Goal: Task Accomplishment & Management: Use online tool/utility

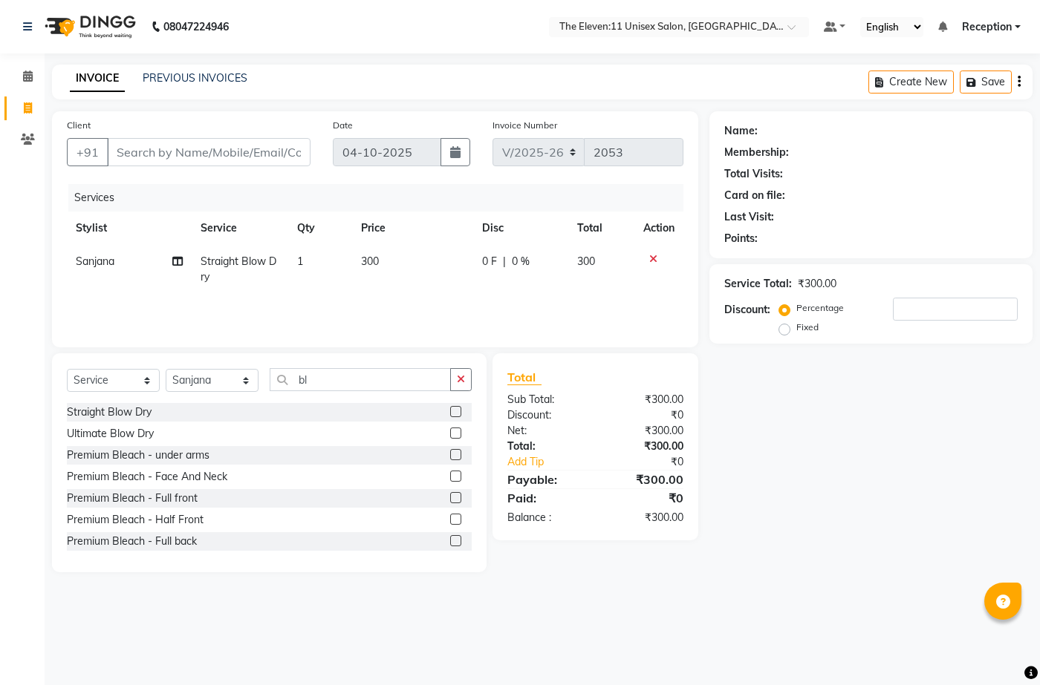
select select "7836"
select select "service"
select select "73962"
click at [651, 254] on icon at bounding box center [653, 259] width 8 height 10
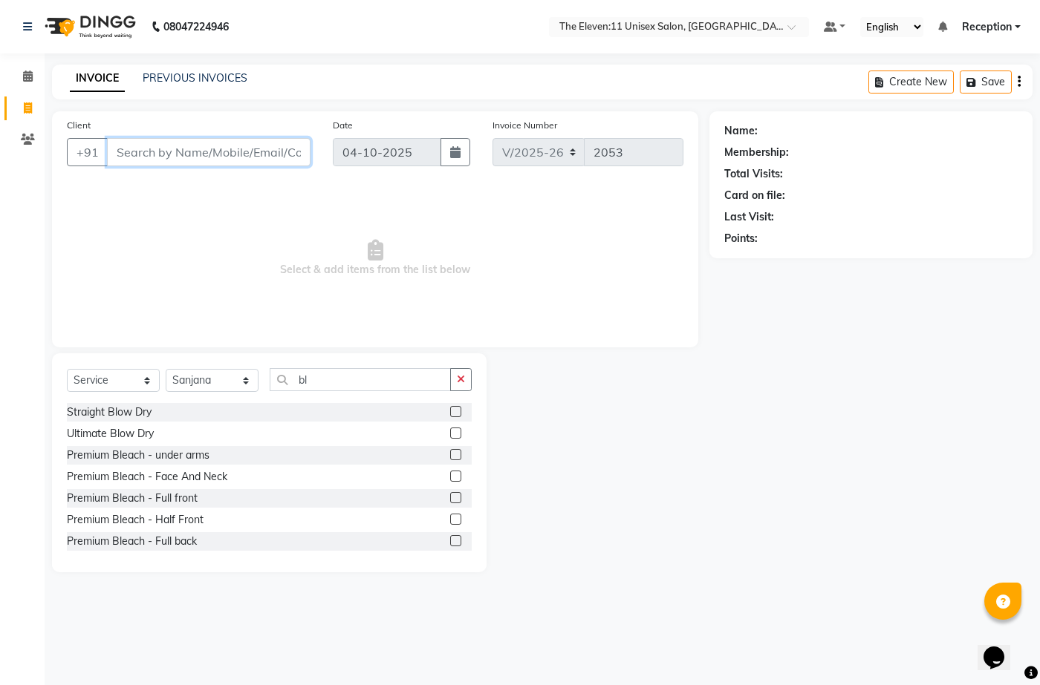
click at [256, 158] on input "Client" at bounding box center [208, 152] width 203 height 28
click at [209, 159] on input "Client" at bounding box center [208, 152] width 203 height 28
click at [457, 377] on icon "button" at bounding box center [461, 379] width 8 height 10
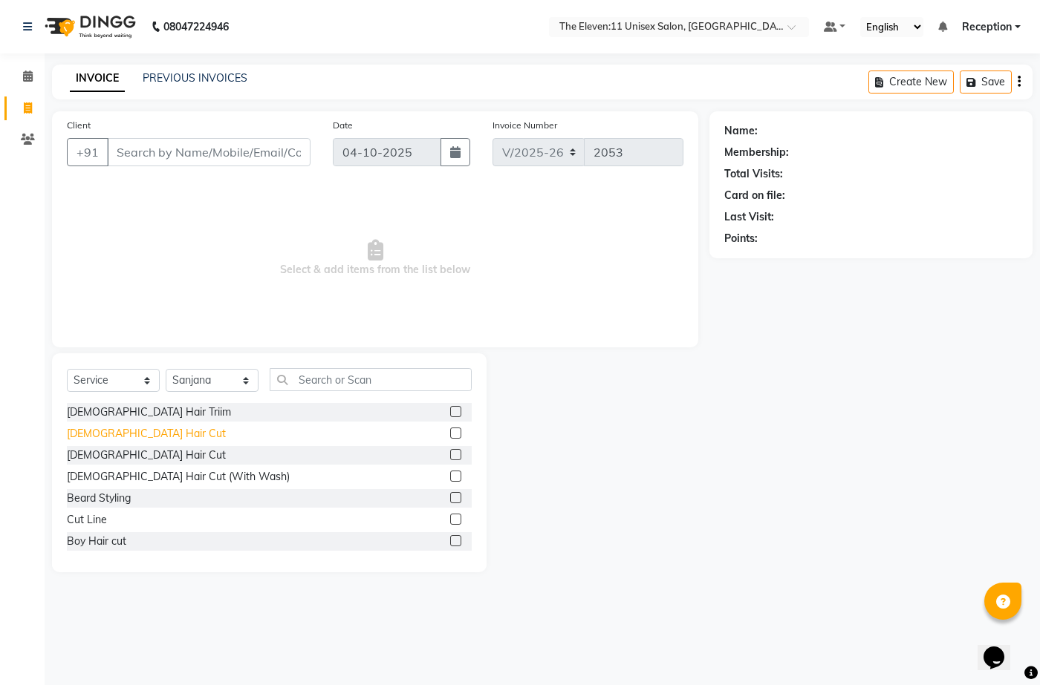
click at [116, 428] on div "[DEMOGRAPHIC_DATA] Hair Cut" at bounding box center [146, 434] width 159 height 16
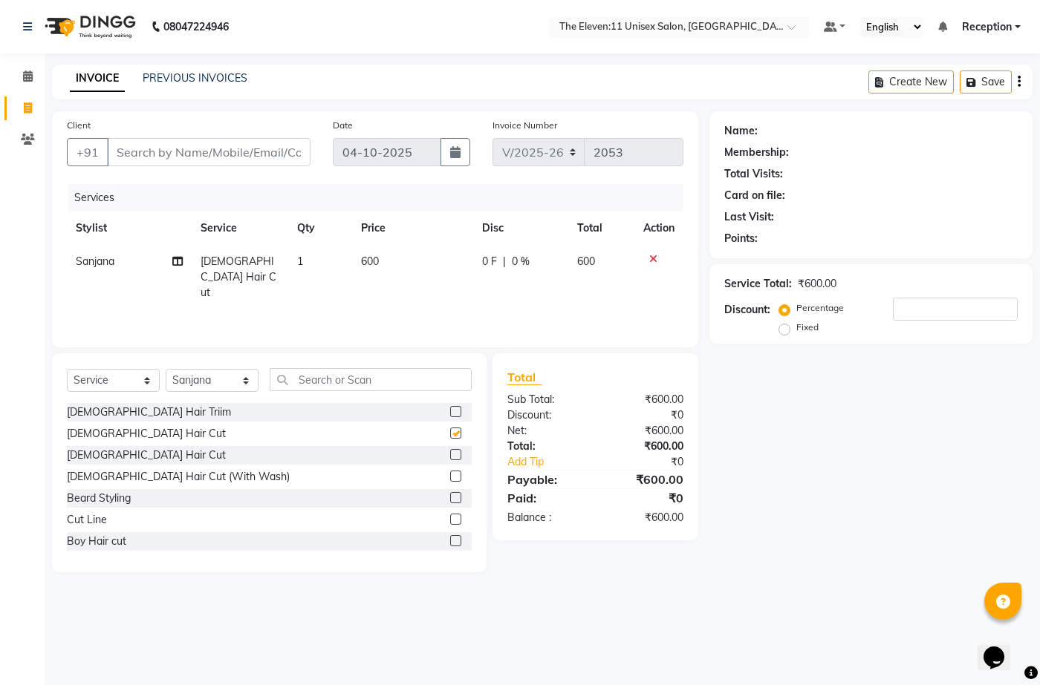
checkbox input "false"
click at [197, 152] on input "Client" at bounding box center [208, 152] width 203 height 28
type input "8"
type input "0"
type input "8448610414"
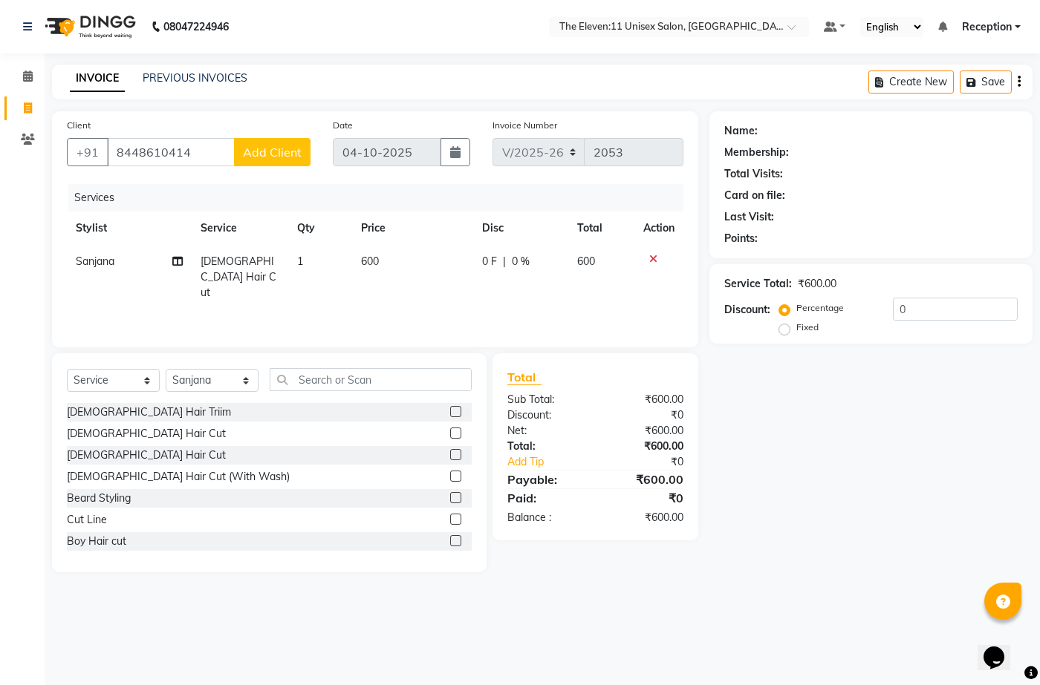
click at [242, 160] on button "Add Client" at bounding box center [272, 152] width 76 height 28
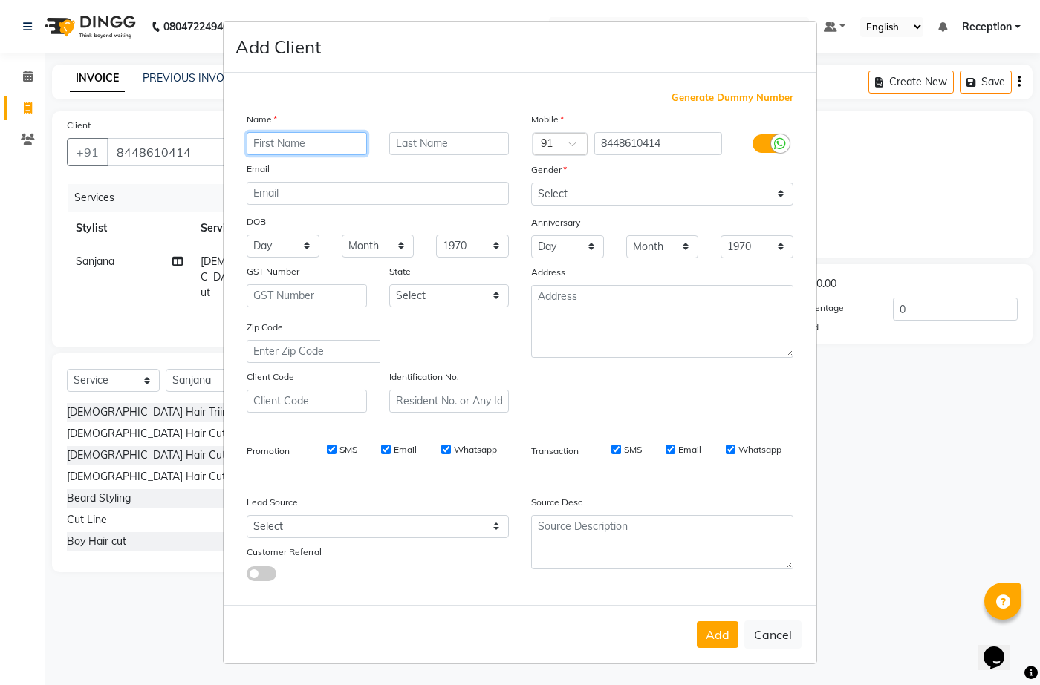
click at [330, 137] on input "text" at bounding box center [307, 143] width 120 height 23
type input "Shivangi"
type input "Upadhyay"
drag, startPoint x: 631, startPoint y: 188, endPoint x: 635, endPoint y: 204, distance: 16.8
click at [633, 192] on select "Select [DEMOGRAPHIC_DATA] [DEMOGRAPHIC_DATA] Other Prefer Not To Say" at bounding box center [662, 194] width 262 height 23
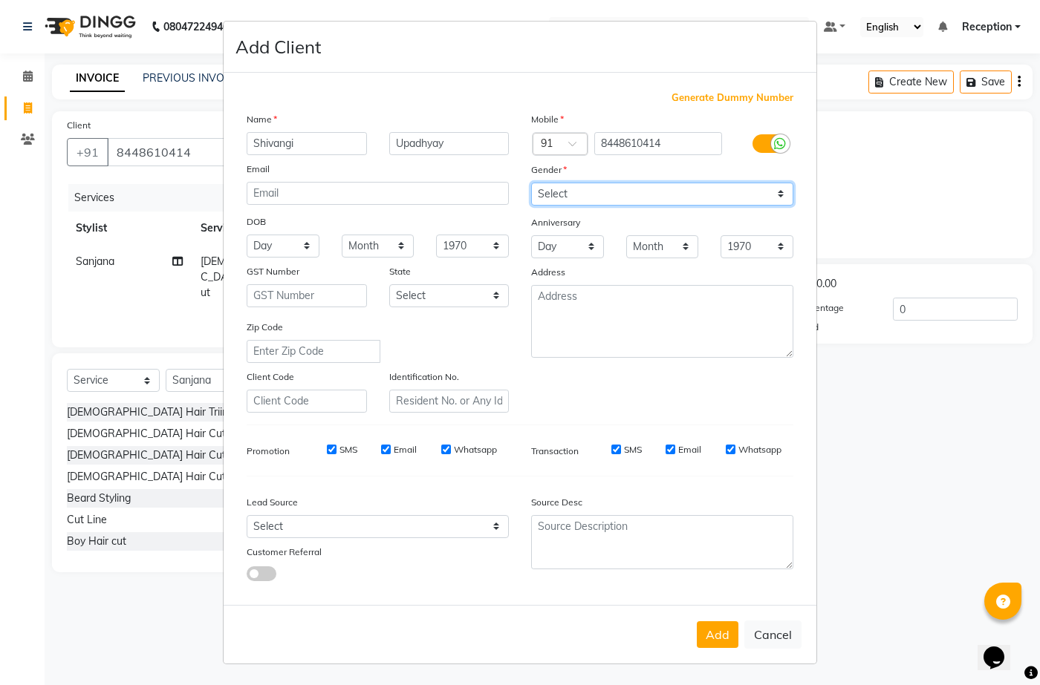
select select "[DEMOGRAPHIC_DATA]"
click at [531, 183] on select "Select [DEMOGRAPHIC_DATA] [DEMOGRAPHIC_DATA] Other Prefer Not To Say" at bounding box center [662, 194] width 262 height 23
drag, startPoint x: 723, startPoint y: 637, endPoint x: 719, endPoint y: 628, distance: 10.0
click at [721, 637] on button "Add" at bounding box center [718, 635] width 42 height 27
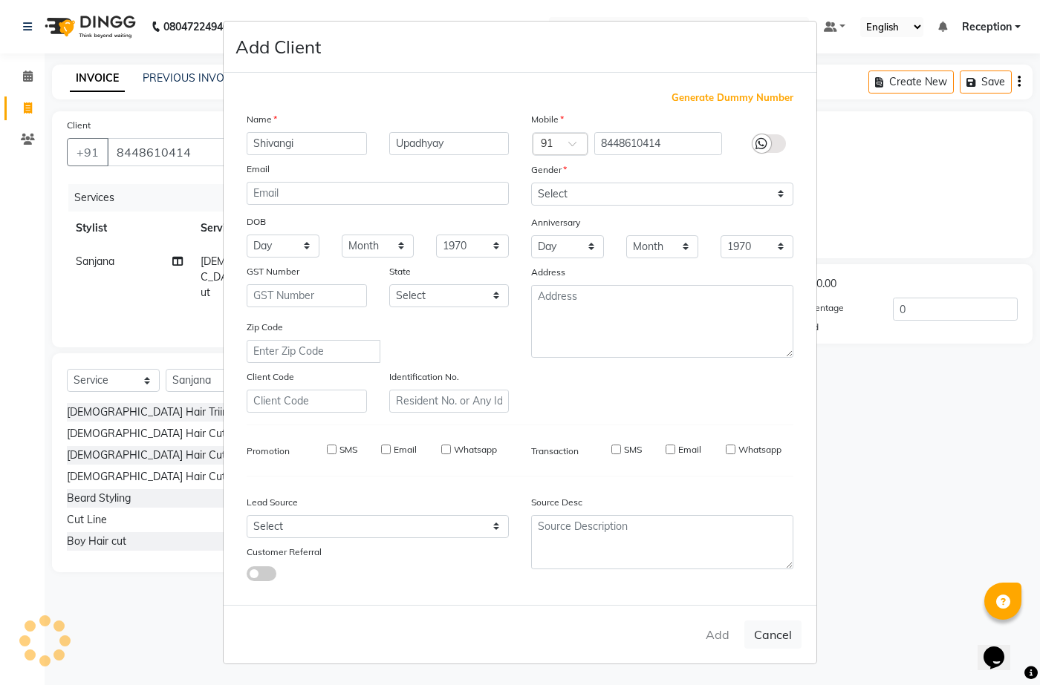
type input "84******14"
select select
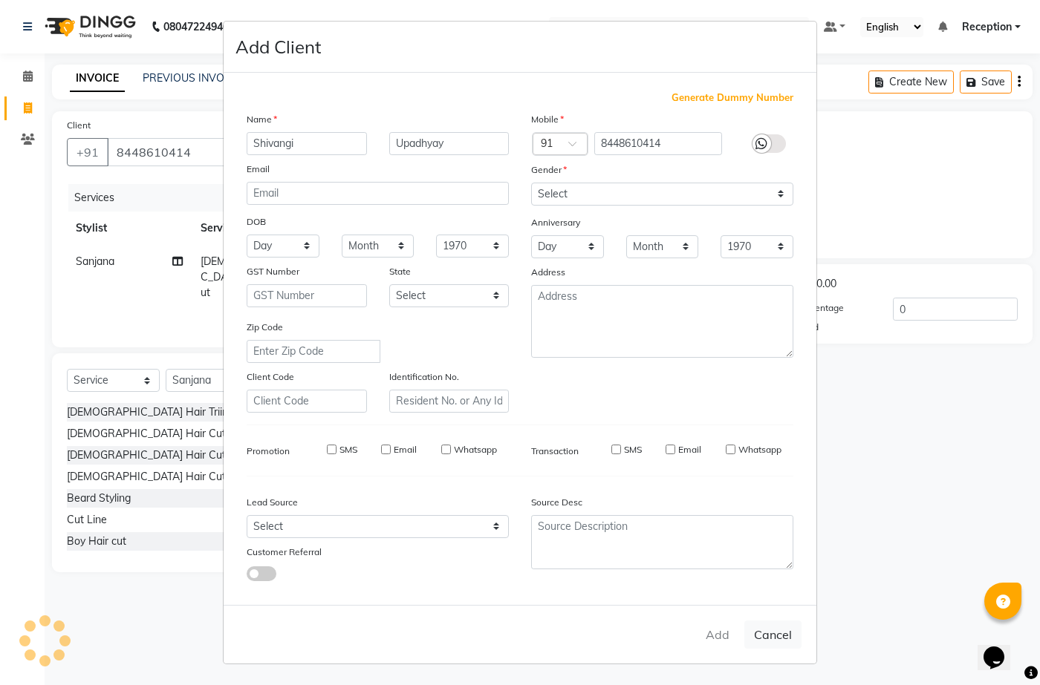
select select
checkbox input "false"
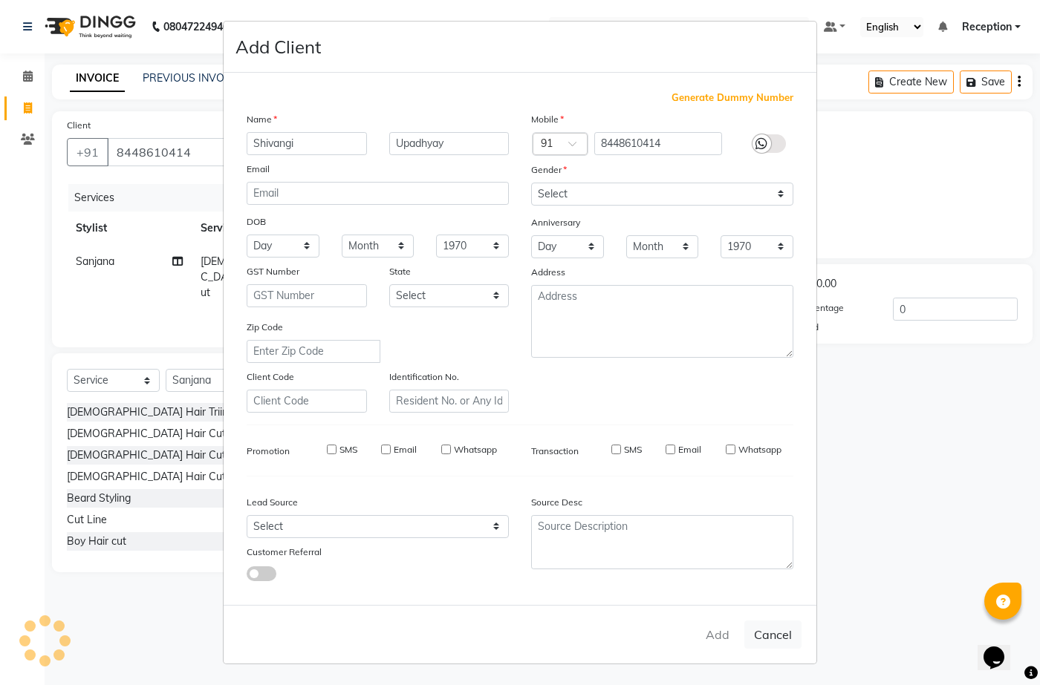
checkbox input "false"
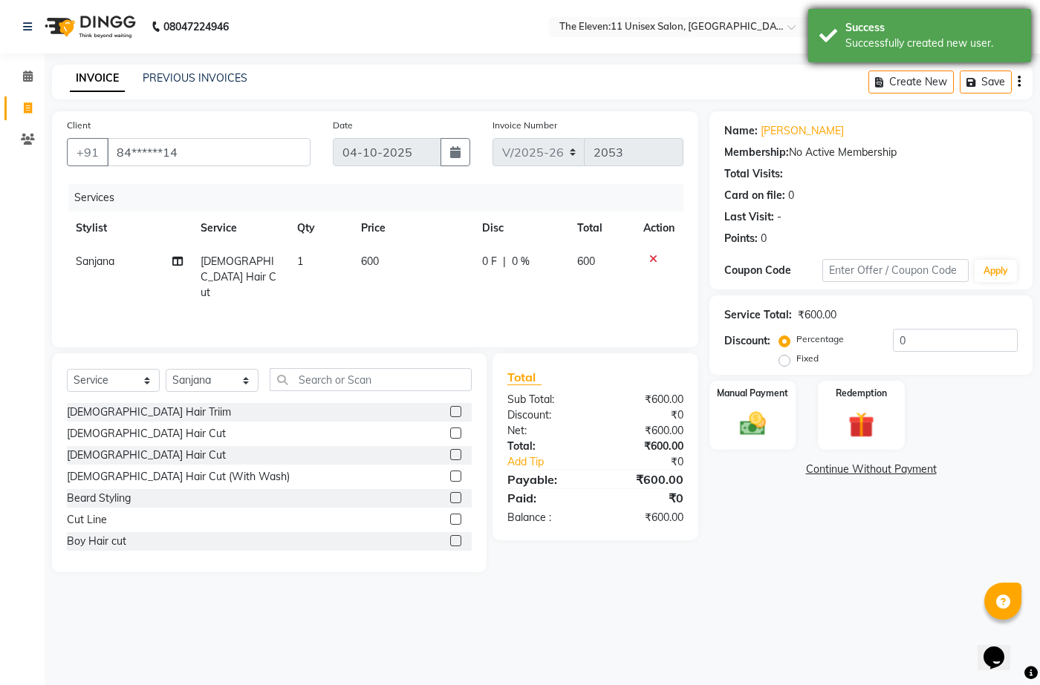
click at [899, 53] on div "Success Successfully created new user." at bounding box center [919, 35] width 223 height 53
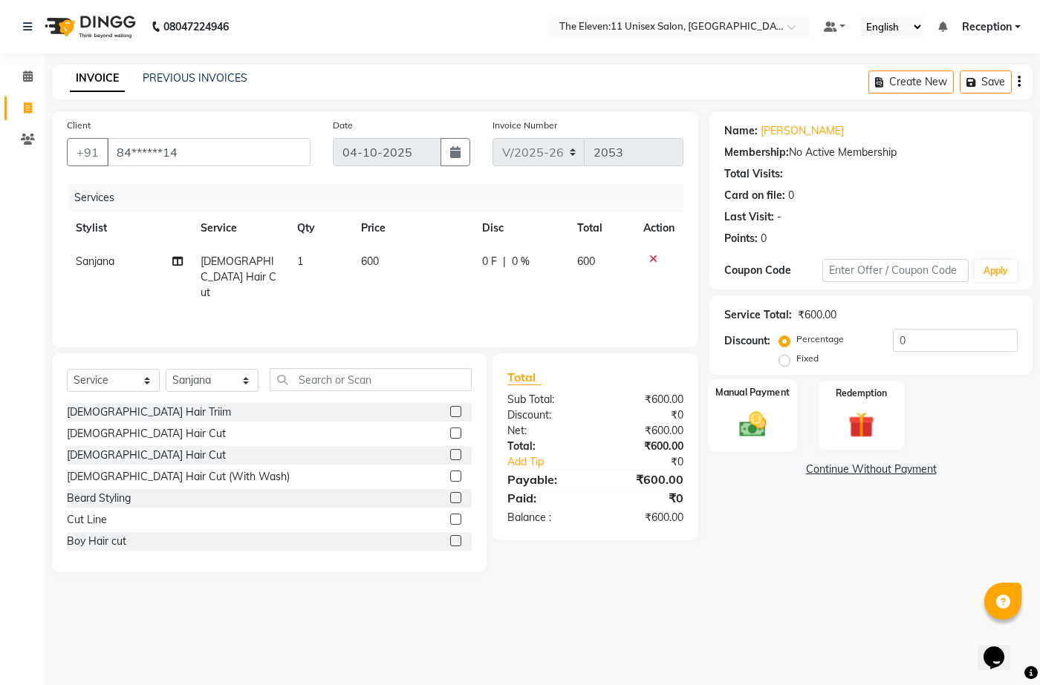
click at [751, 436] on img at bounding box center [752, 423] width 44 height 31
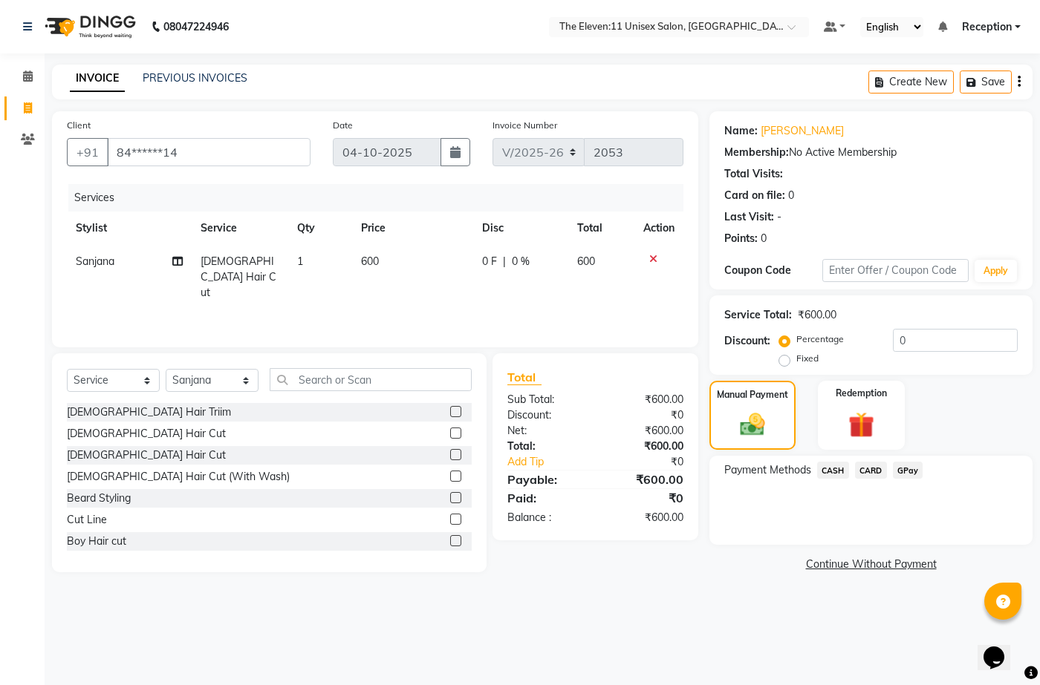
click at [904, 470] on span "GPay" at bounding box center [908, 470] width 30 height 17
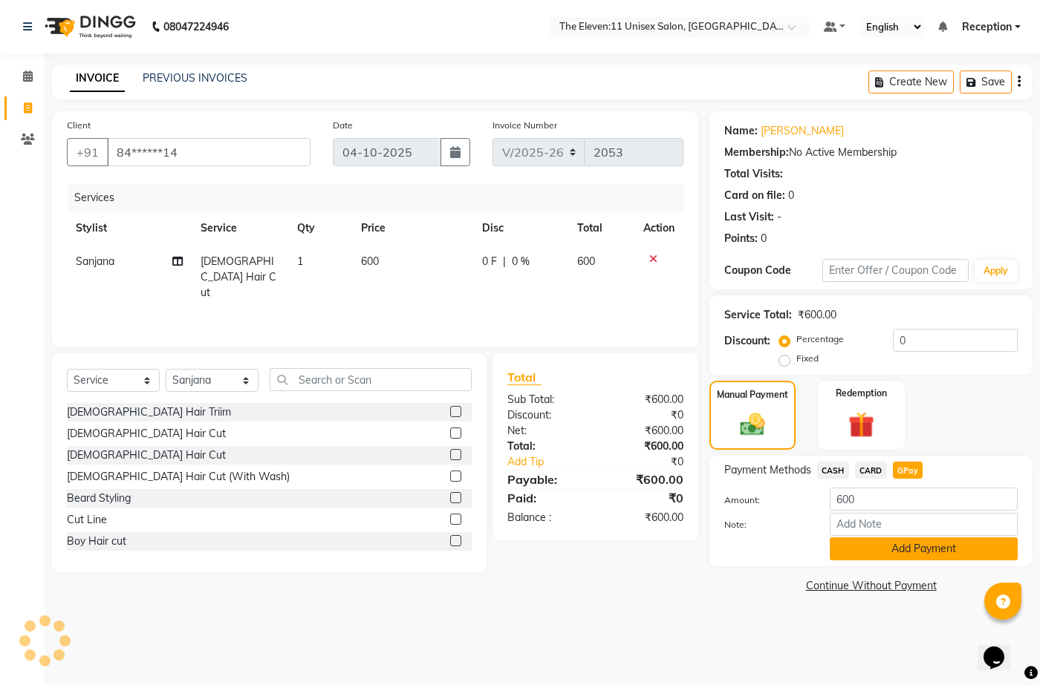
click at [893, 552] on button "Add Payment" at bounding box center [924, 549] width 188 height 23
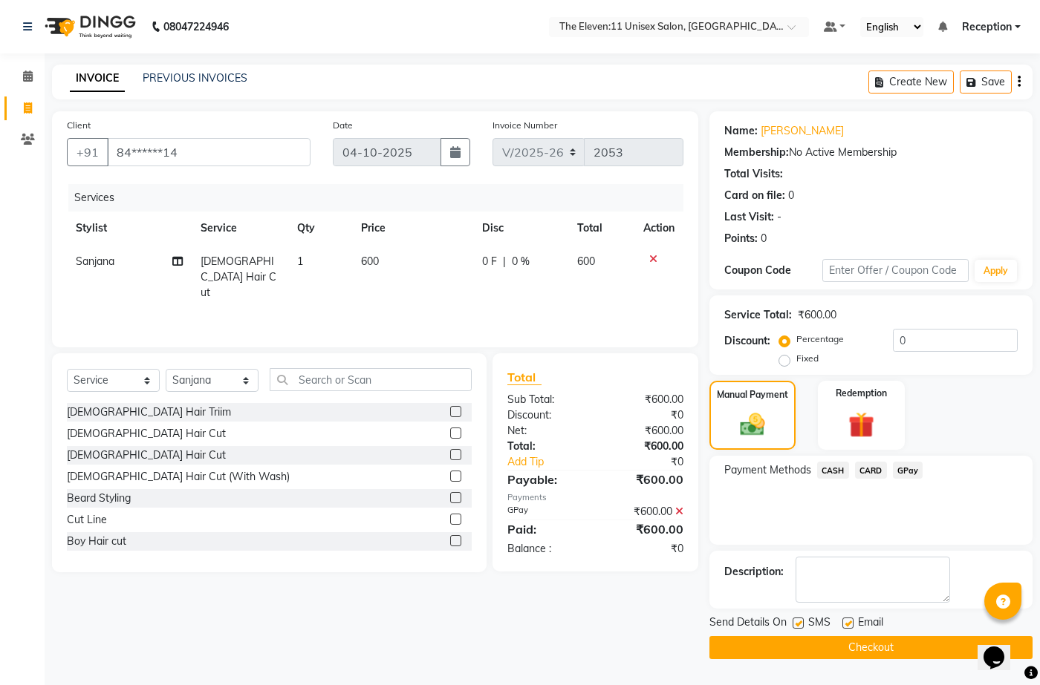
click at [851, 648] on button "Checkout" at bounding box center [870, 647] width 323 height 23
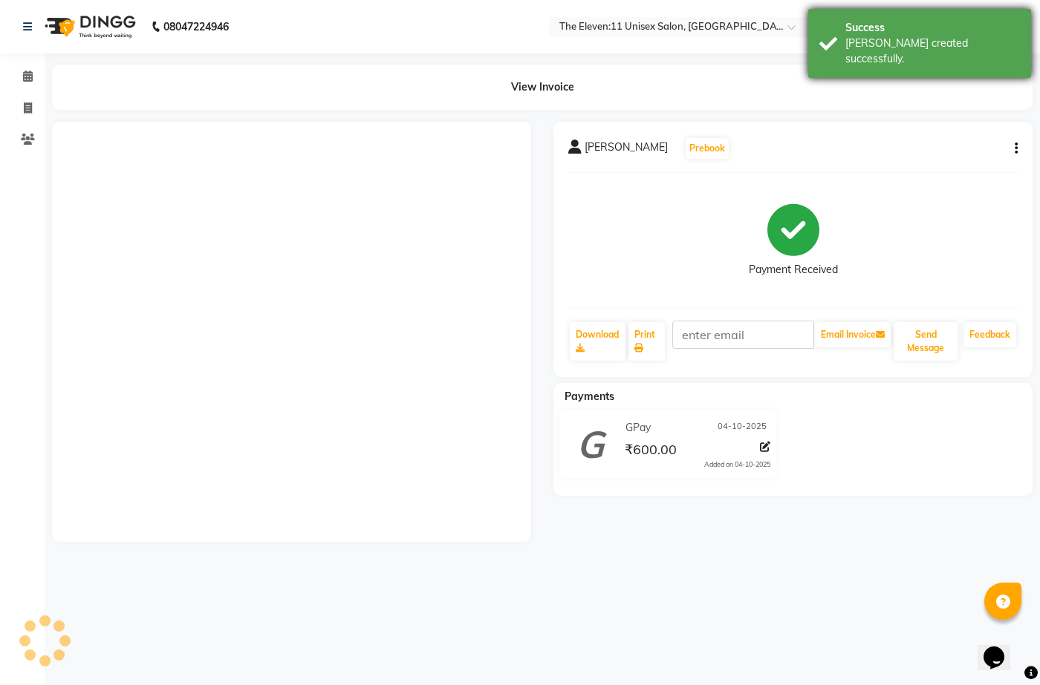
click at [941, 45] on div "[PERSON_NAME] created successfully." at bounding box center [932, 51] width 175 height 31
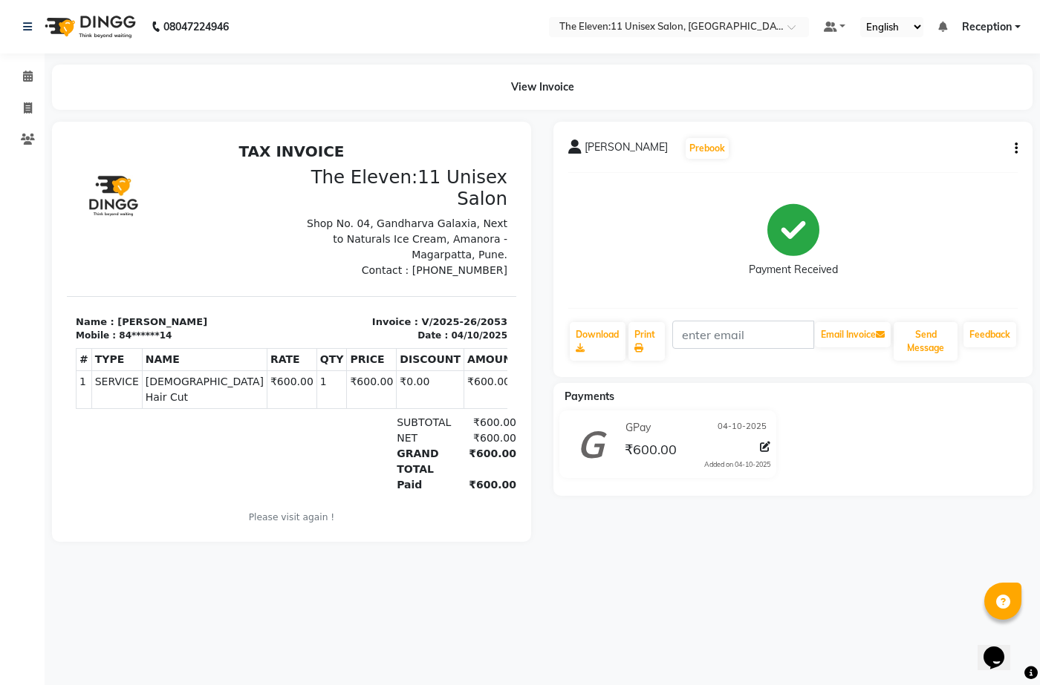
click at [1013, 149] on button "button" at bounding box center [1013, 149] width 9 height 16
click at [1012, 145] on button "button" at bounding box center [1013, 149] width 9 height 16
click at [1015, 149] on icon "button" at bounding box center [1015, 149] width 3 height 1
drag, startPoint x: 994, startPoint y: 189, endPoint x: 886, endPoint y: 195, distance: 107.9
click at [991, 183] on div "[PERSON_NAME] Prebook Payment Received Download Print Email Invoice Send Messag…" at bounding box center [792, 249] width 479 height 255
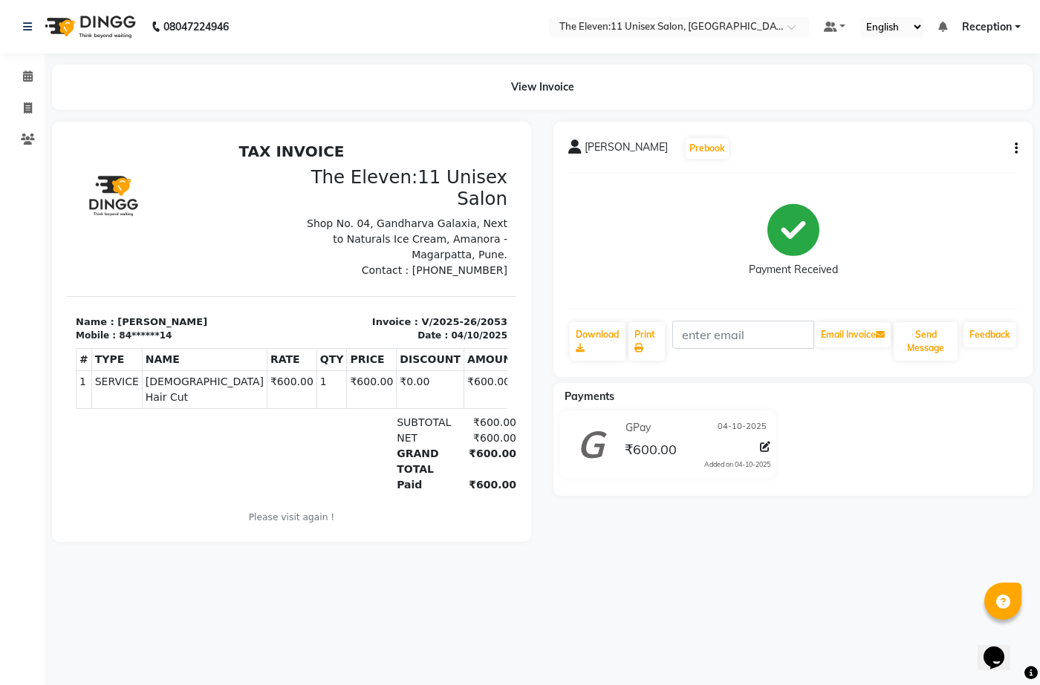
click at [996, 19] on span "Reception" at bounding box center [987, 27] width 50 height 16
click at [975, 100] on link "Sign out" at bounding box center [944, 102] width 136 height 23
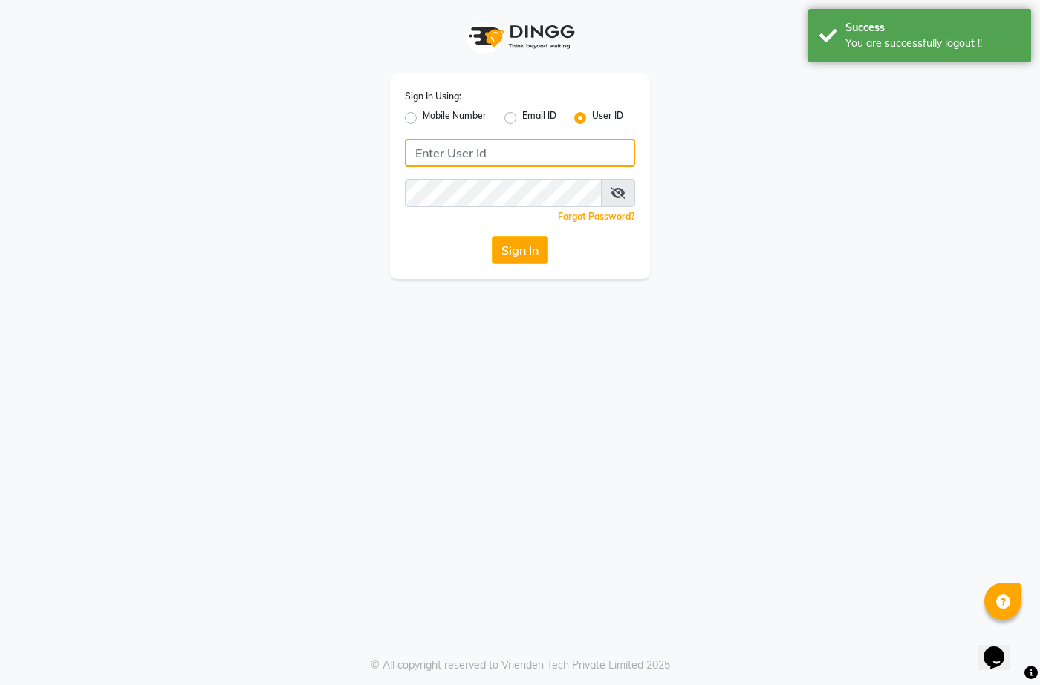
type input "7276004957"
click at [423, 115] on label "Mobile Number" at bounding box center [455, 118] width 64 height 18
click at [423, 115] on input "Mobile Number" at bounding box center [428, 114] width 10 height 10
radio input "true"
radio input "false"
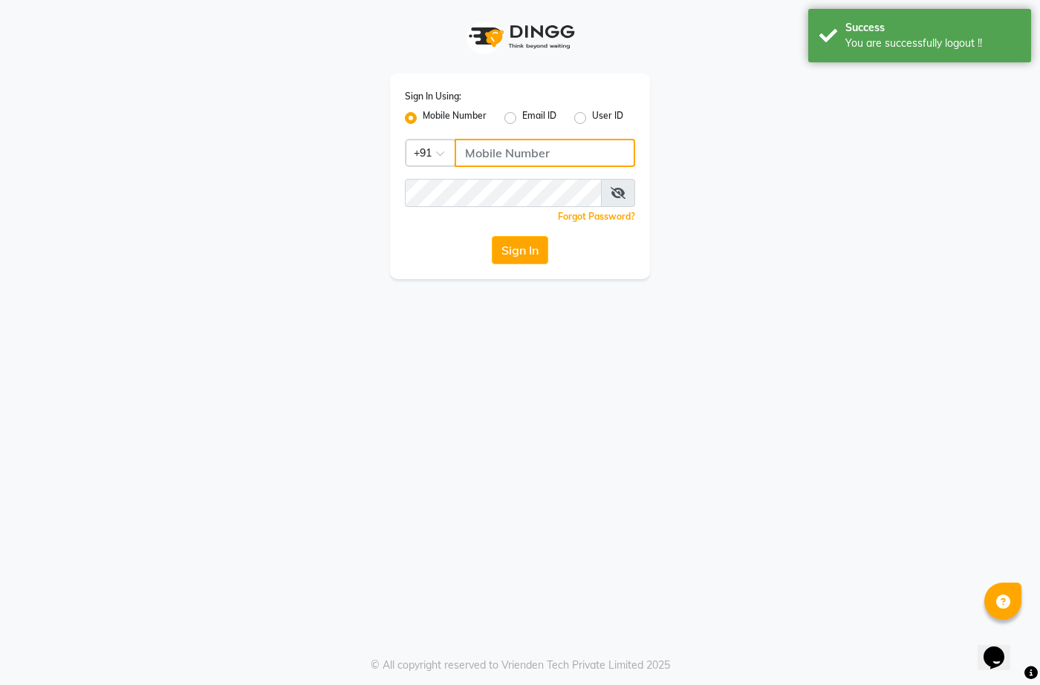
click at [532, 151] on input "Username" at bounding box center [545, 153] width 180 height 28
drag, startPoint x: 436, startPoint y: 249, endPoint x: 465, endPoint y: 249, distance: 29.0
click at [436, 249] on div "Sign In" at bounding box center [520, 250] width 230 height 28
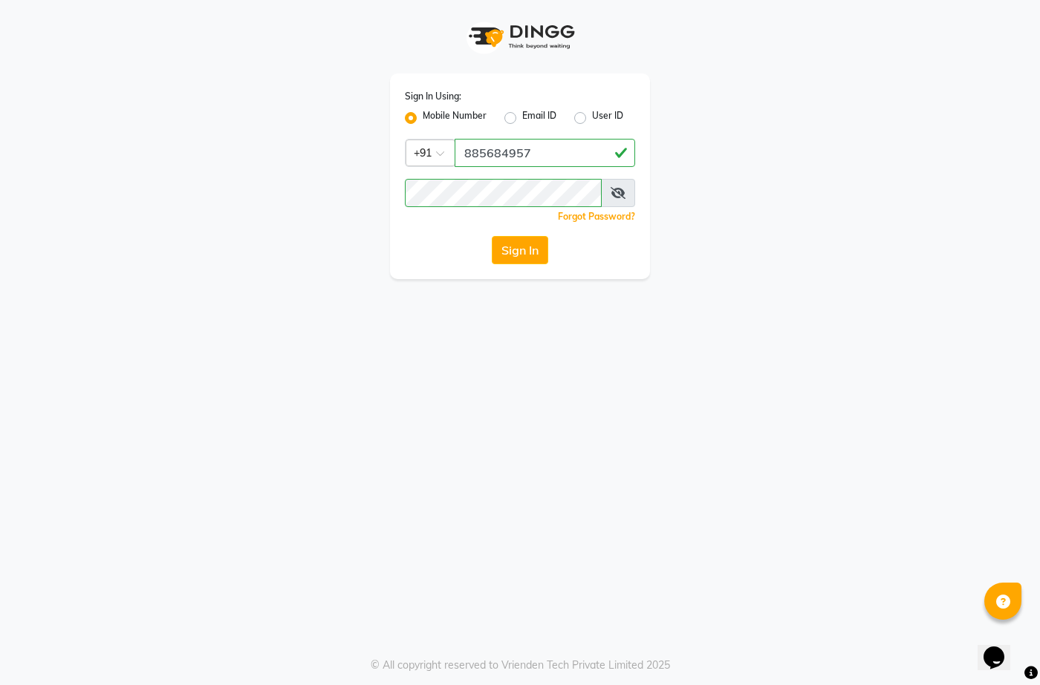
click at [562, 229] on div "Sign In Using: Mobile Number Email ID User ID Country Code × [PHONE_NUMBER] Rem…" at bounding box center [520, 177] width 260 height 206
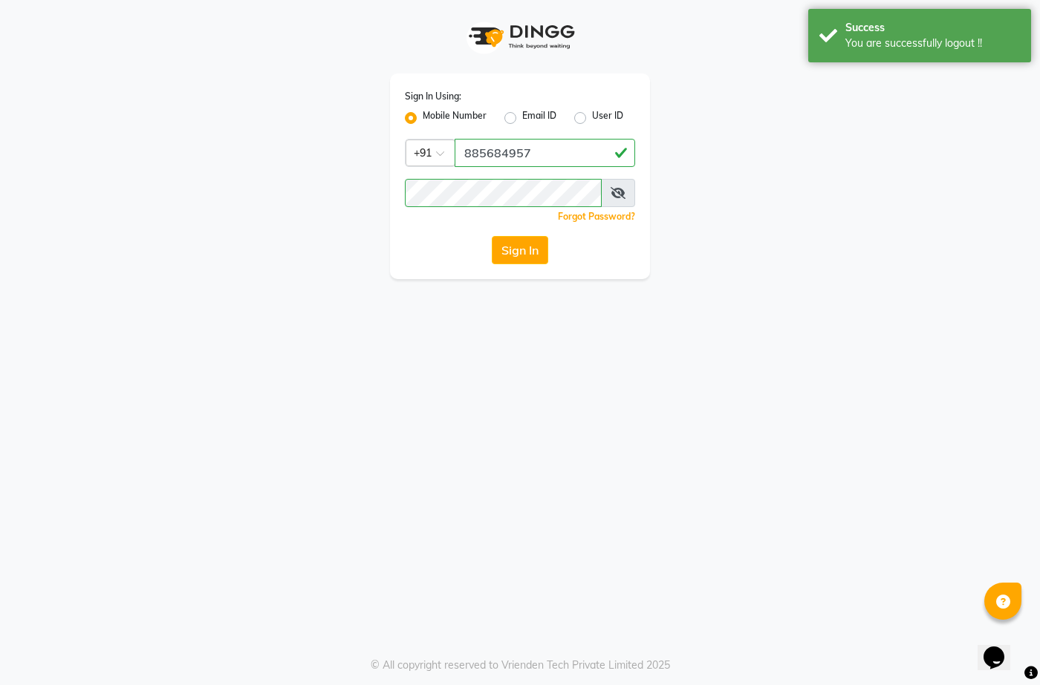
click at [473, 255] on div "Sign In" at bounding box center [520, 250] width 230 height 28
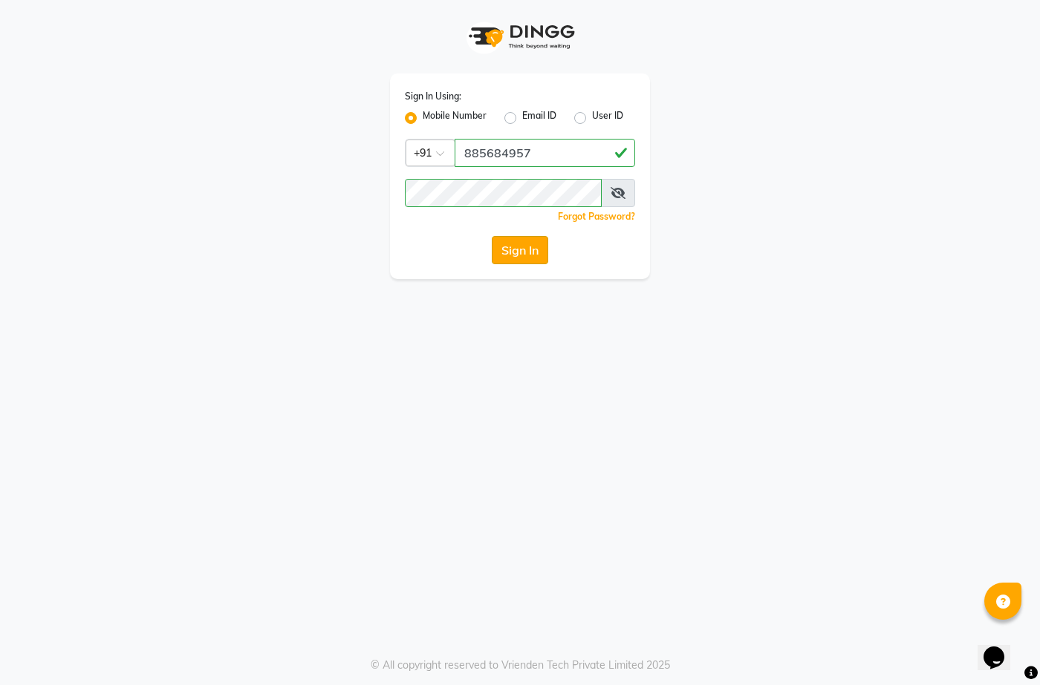
click at [515, 247] on button "Sign In" at bounding box center [520, 250] width 56 height 28
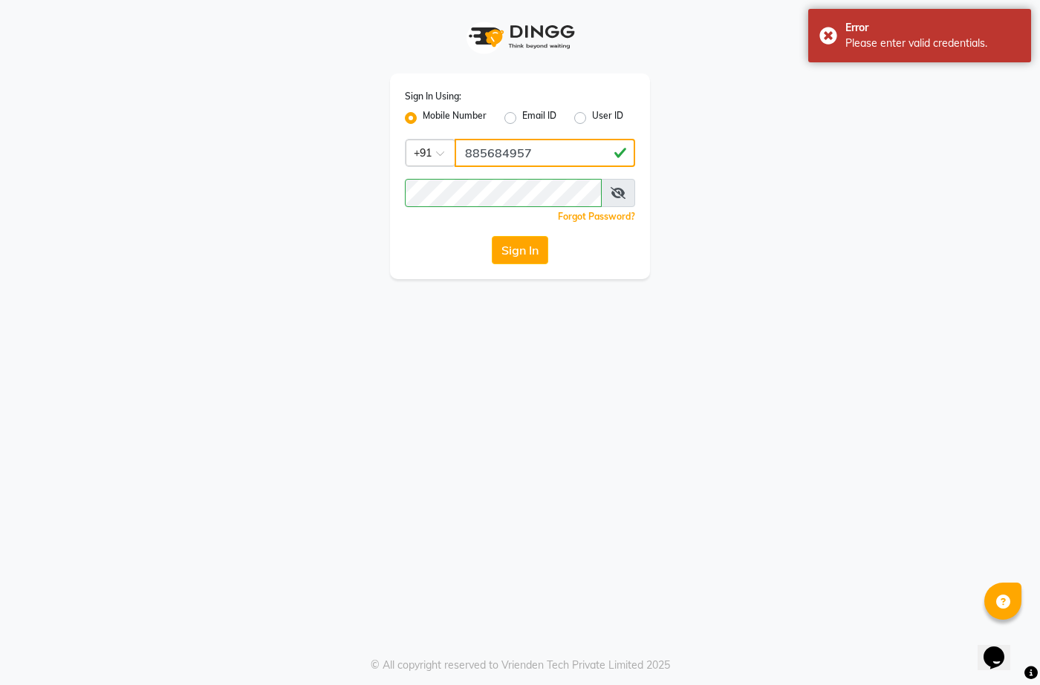
click at [569, 154] on input "885684957" at bounding box center [545, 153] width 180 height 28
click at [567, 153] on input "885684957" at bounding box center [545, 153] width 180 height 28
type input "8"
type input "8856884957"
click at [504, 247] on button "Sign In" at bounding box center [520, 250] width 56 height 28
